Goal: Use online tool/utility: Utilize a website feature to perform a specific function

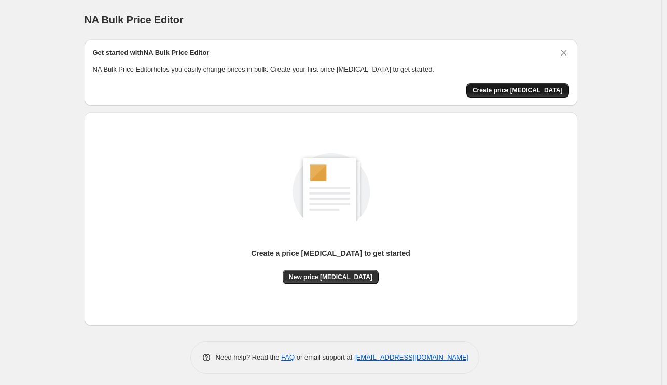
click at [502, 87] on span "Create price change job" at bounding box center [517, 90] width 90 height 8
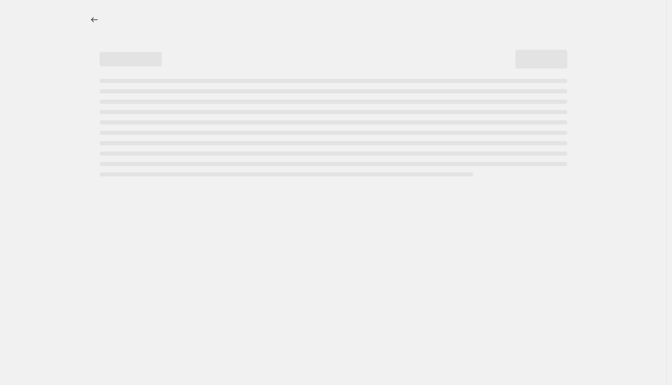
select select "percentage"
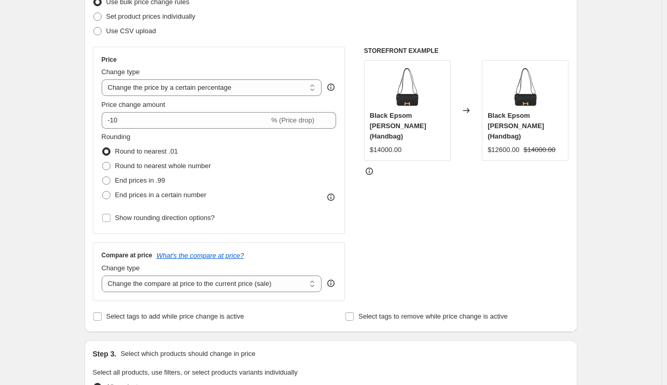
scroll to position [138, 0]
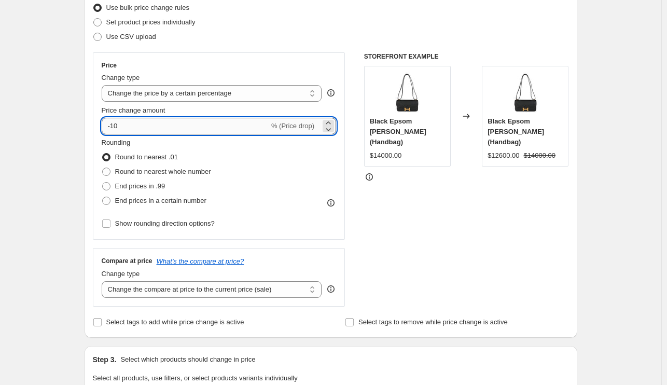
click at [214, 128] on input "-10" at bounding box center [185, 126] width 167 height 17
type input "-1"
type input "-40"
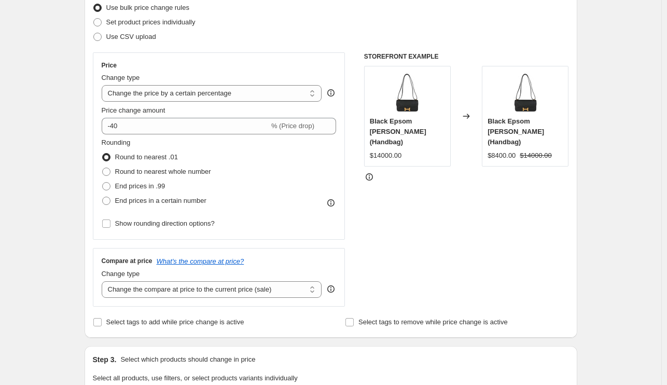
click at [280, 196] on div "Rounding Round to nearest .01 Round to nearest whole number End prices in .99 E…" at bounding box center [219, 172] width 235 height 70
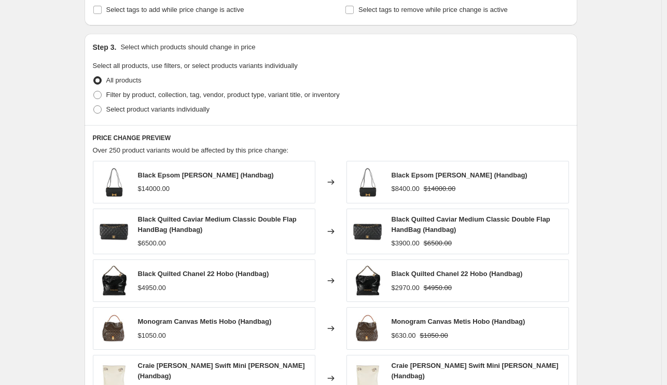
scroll to position [654, 0]
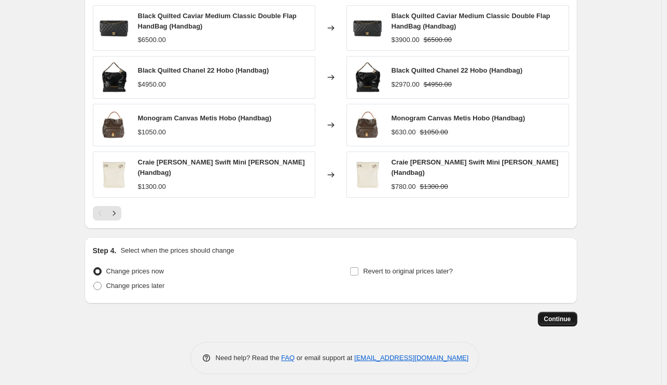
click at [554, 316] on span "Continue" at bounding box center [557, 319] width 27 height 8
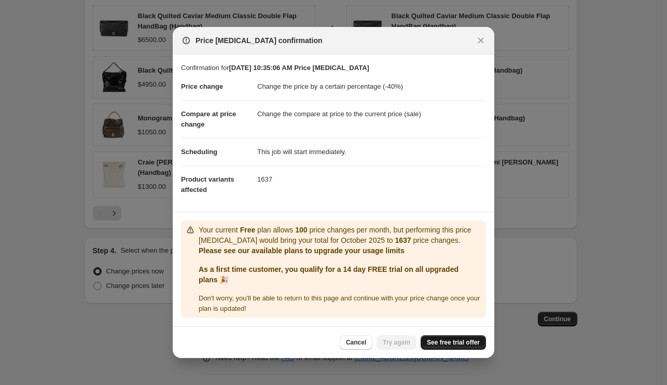
click at [435, 344] on span "See free trial offer" at bounding box center [453, 342] width 53 height 8
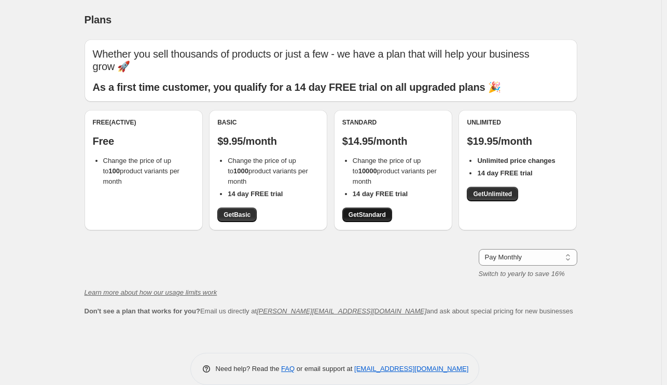
click at [372, 214] on span "Get Standard" at bounding box center [366, 214] width 37 height 8
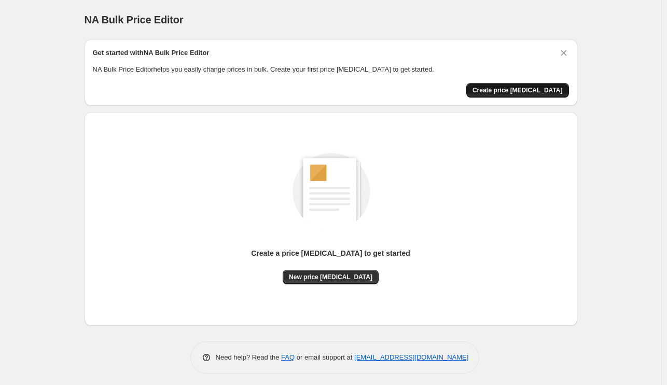
click at [516, 87] on span "Create price change job" at bounding box center [517, 90] width 90 height 8
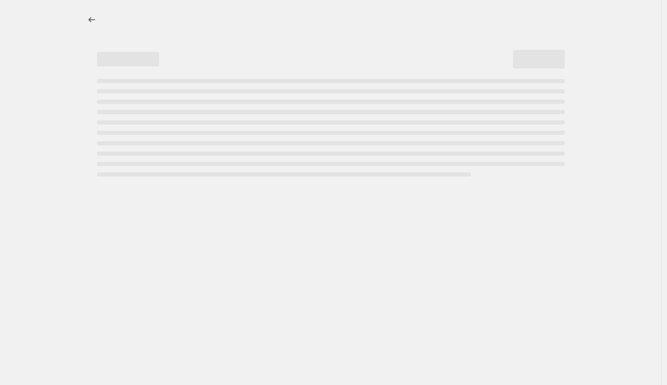
select select "percentage"
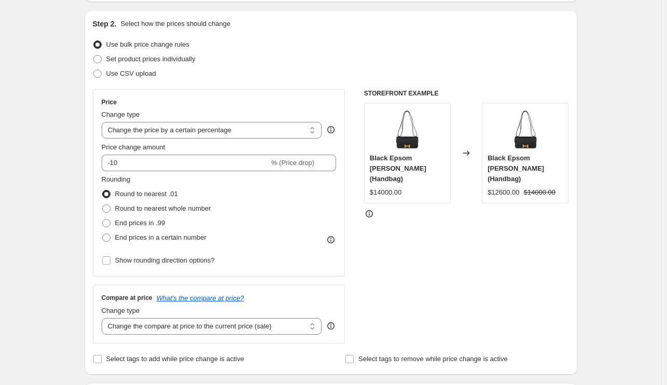
scroll to position [102, 0]
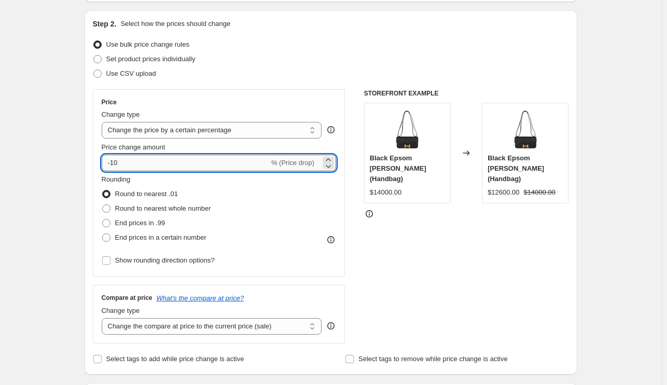
click at [216, 160] on input "-10" at bounding box center [185, 162] width 167 height 17
type input "-1"
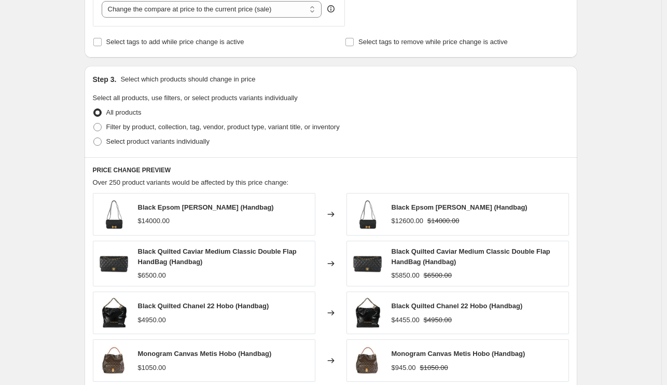
scroll to position [654, 0]
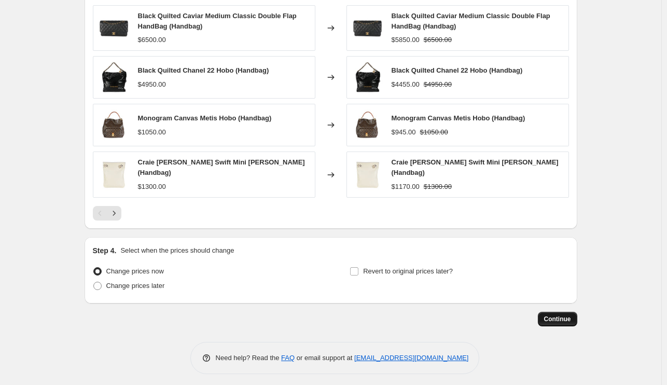
type input "-40"
click at [552, 315] on span "Continue" at bounding box center [557, 319] width 27 height 8
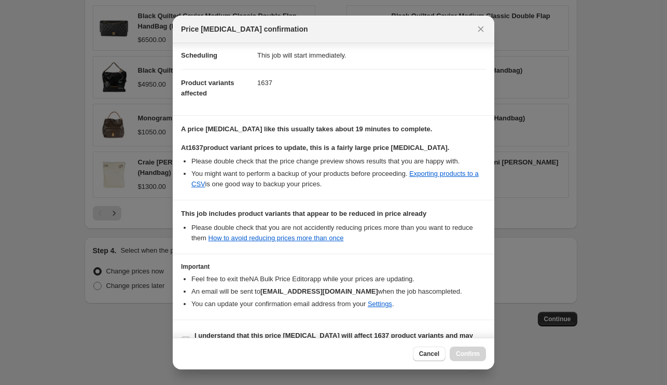
scroll to position [108, 0]
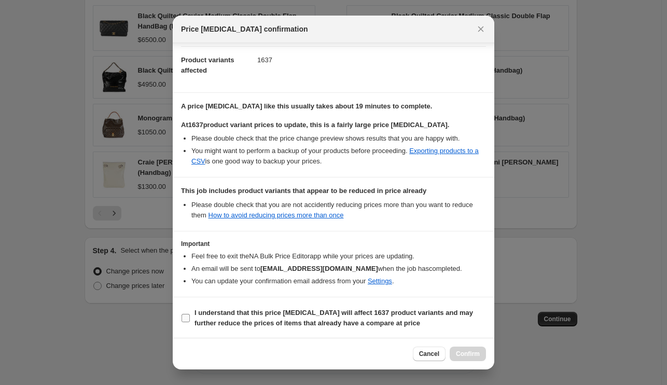
click at [281, 316] on b "I understand that this price change job will affect 1637 product variants and m…" at bounding box center [333, 317] width 278 height 18
click at [190, 316] on input "I understand that this price change job will affect 1637 product variants and m…" at bounding box center [185, 318] width 8 height 8
checkbox input "true"
click at [458, 350] on span "Confirm" at bounding box center [468, 353] width 24 height 8
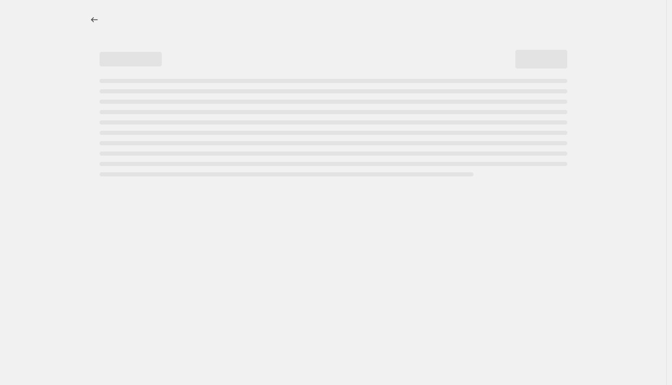
select select "percentage"
